Goal: Task Accomplishment & Management: Use online tool/utility

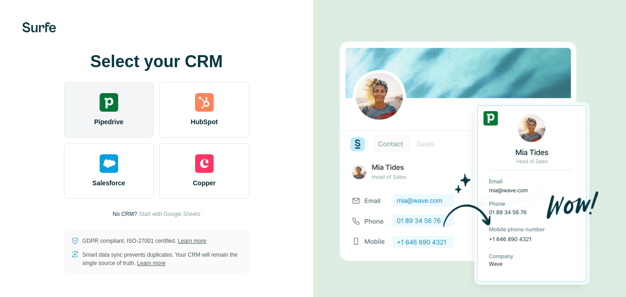
click at [110, 110] on div "Pipedrive" at bounding box center [109, 110] width 90 height 56
click at [117, 110] on img at bounding box center [109, 102] width 19 height 19
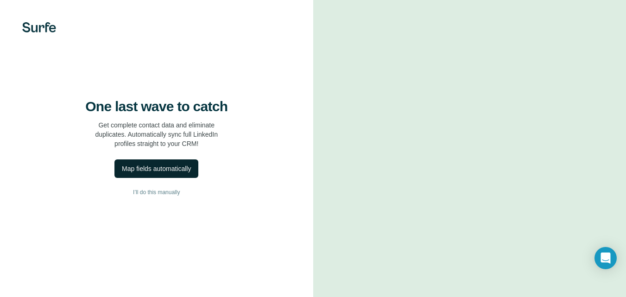
click at [173, 173] on div "Map fields automatically" at bounding box center [156, 168] width 69 height 9
